Goal: Navigation & Orientation: Find specific page/section

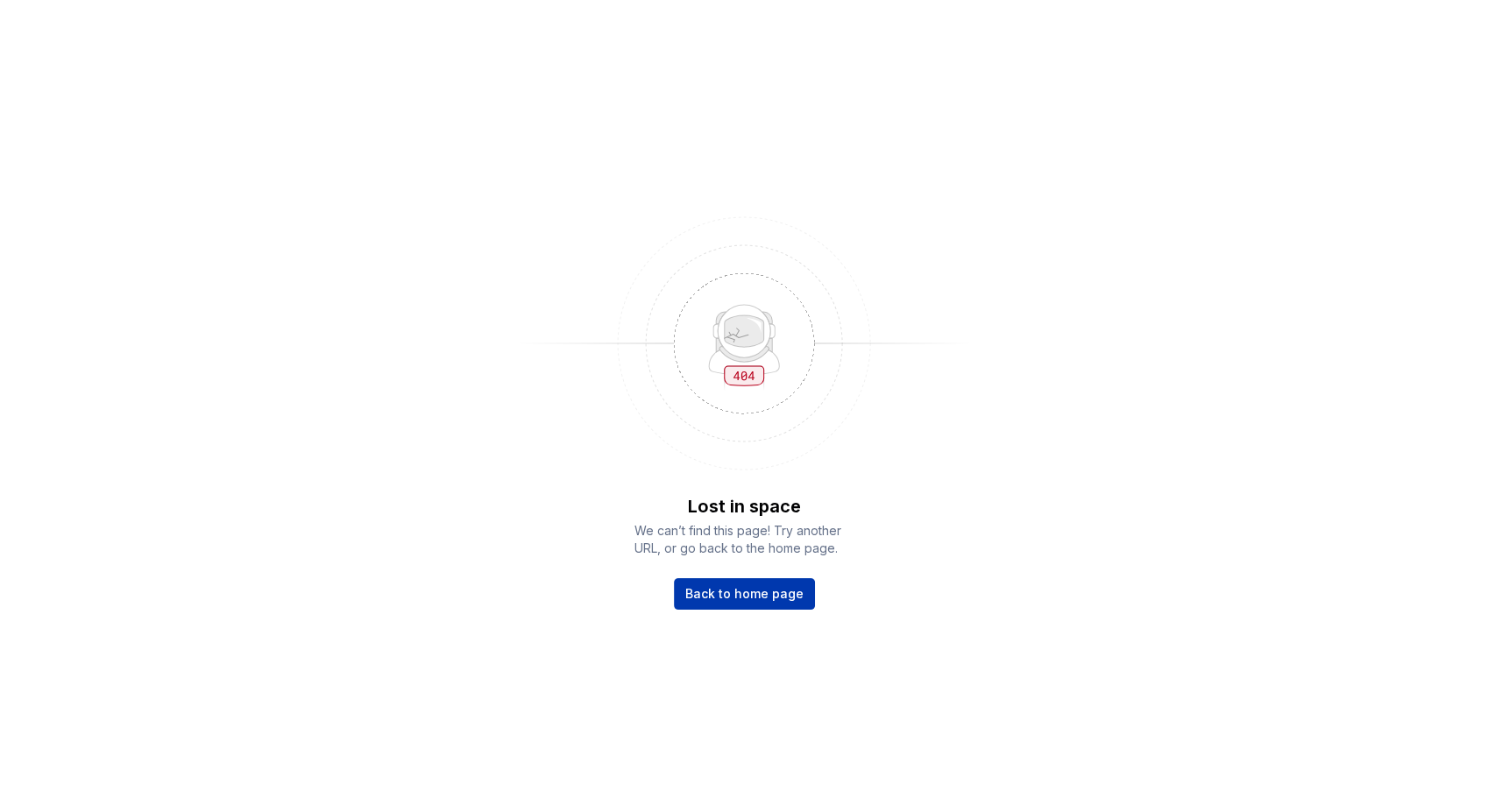
click at [753, 599] on span "Back to home page" at bounding box center [744, 594] width 118 height 18
